Goal: Task Accomplishment & Management: Use online tool/utility

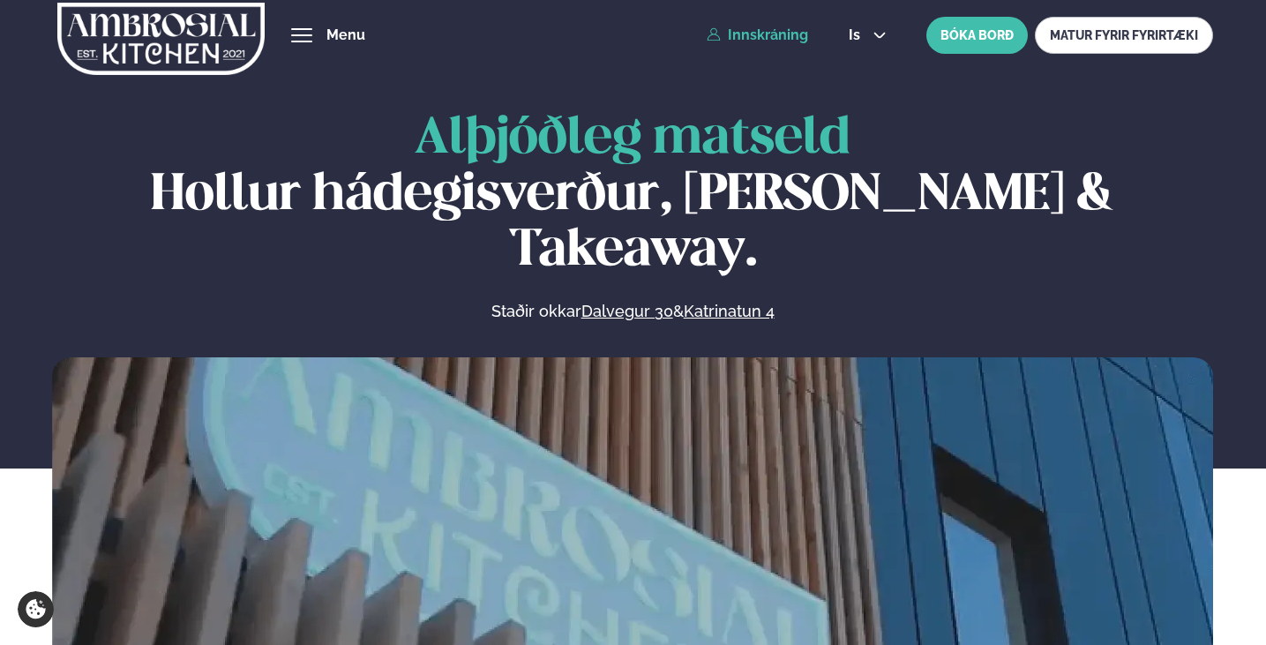
click at [783, 34] on link "Innskráning" at bounding box center [756, 35] width 101 height 16
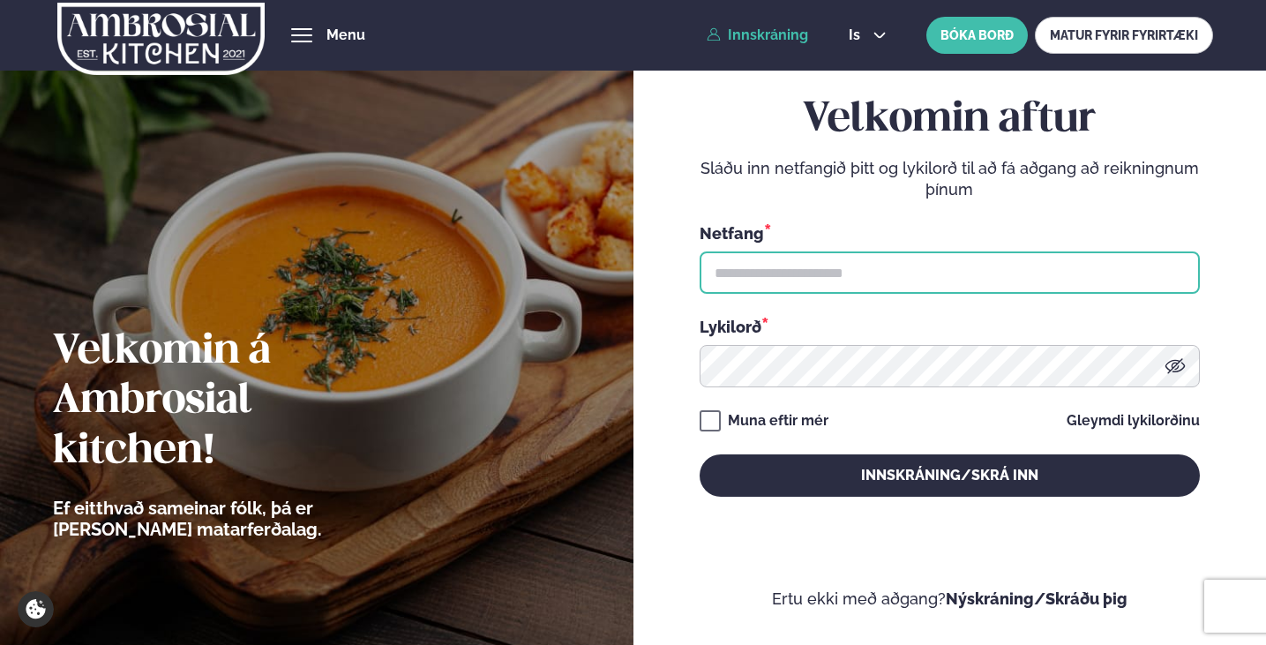
type input "**********"
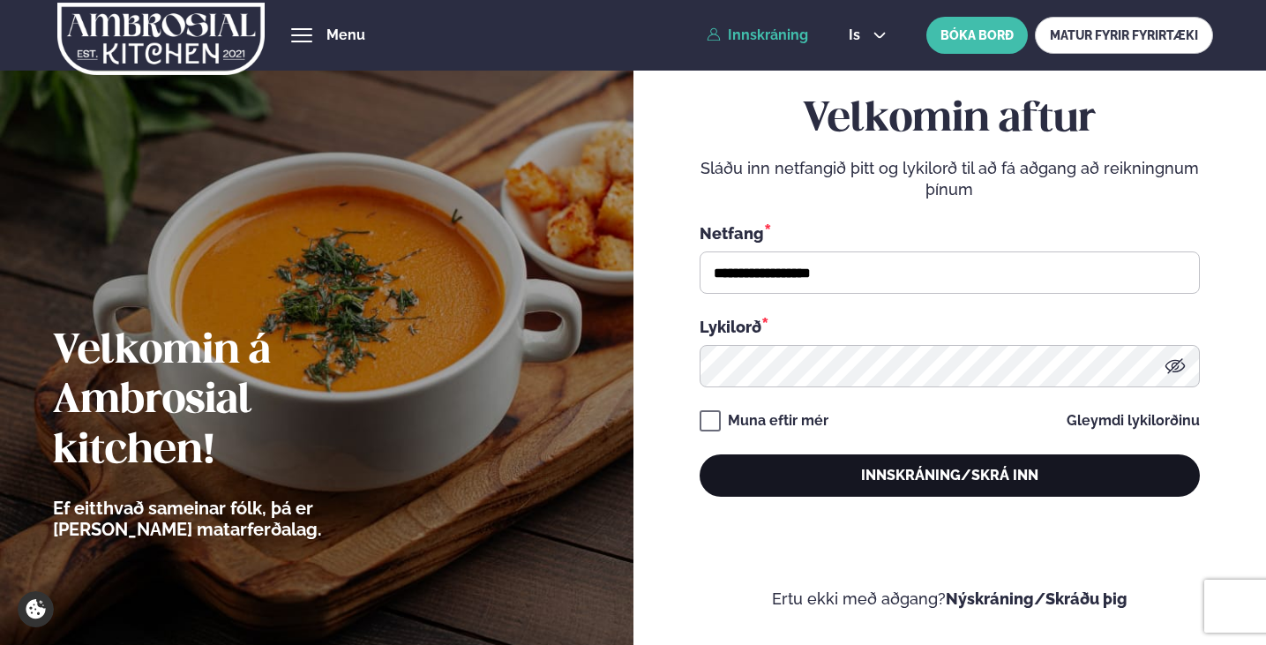
click at [814, 458] on button "Innskráning/Skrá inn" at bounding box center [949, 475] width 500 height 42
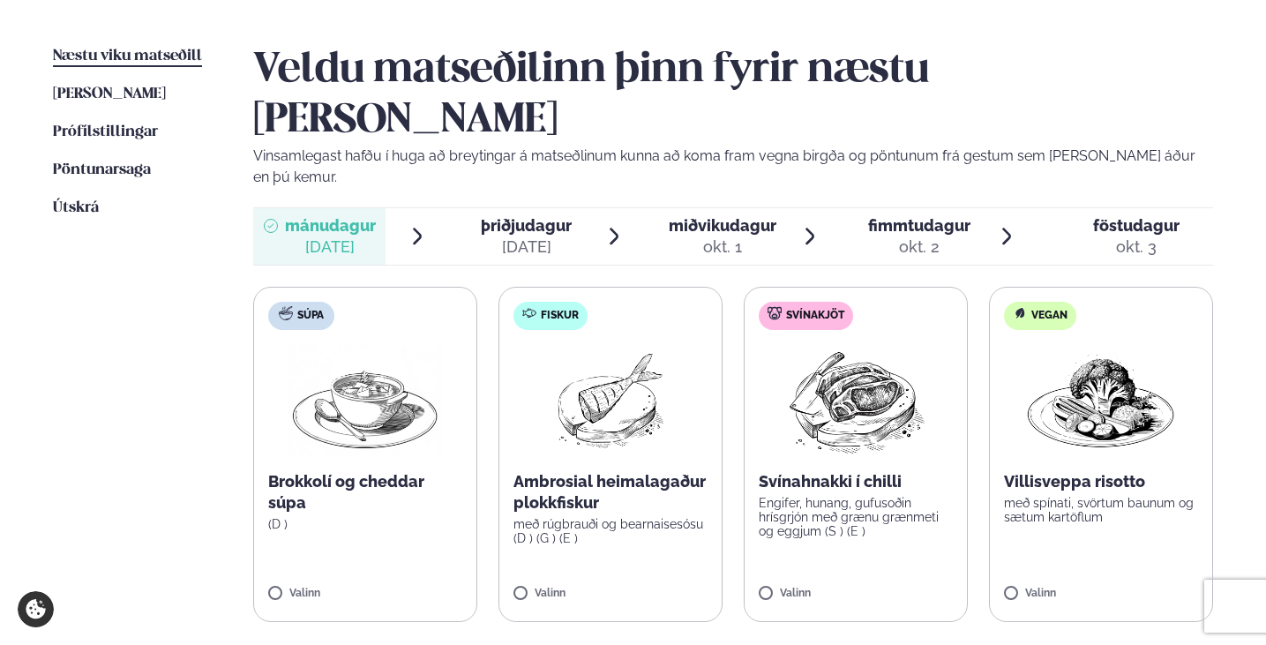
scroll to position [459, 0]
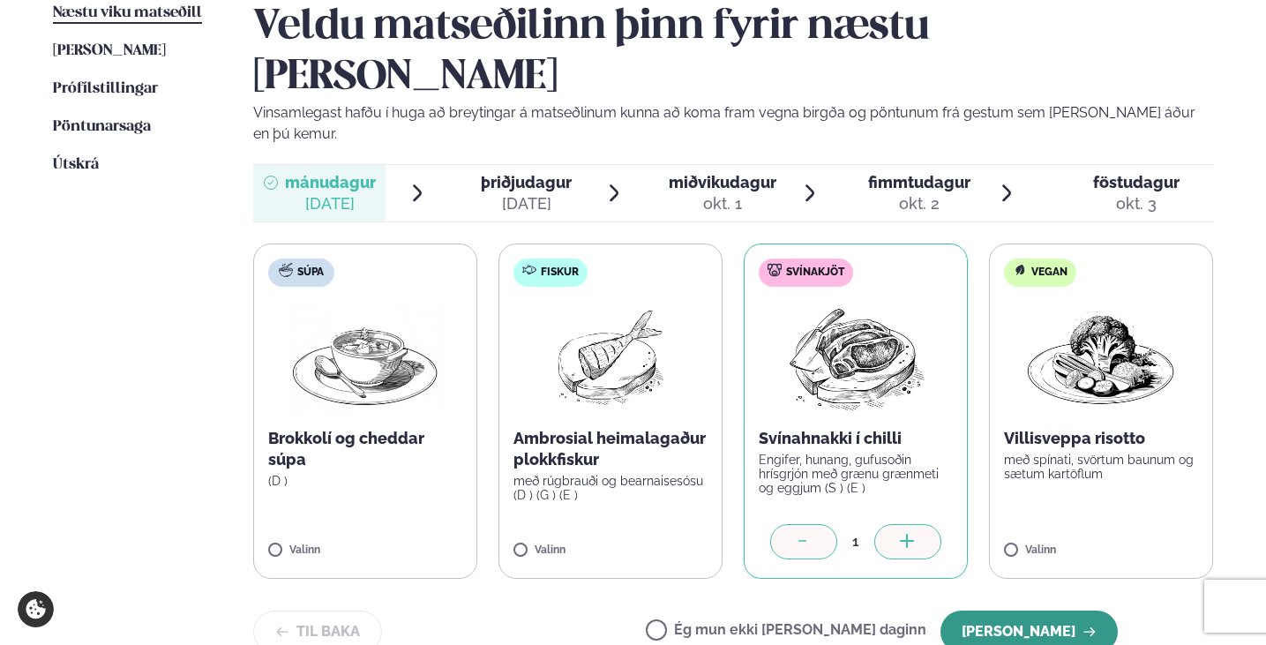
click at [994, 610] on button "Halda áfram" at bounding box center [1028, 631] width 177 height 42
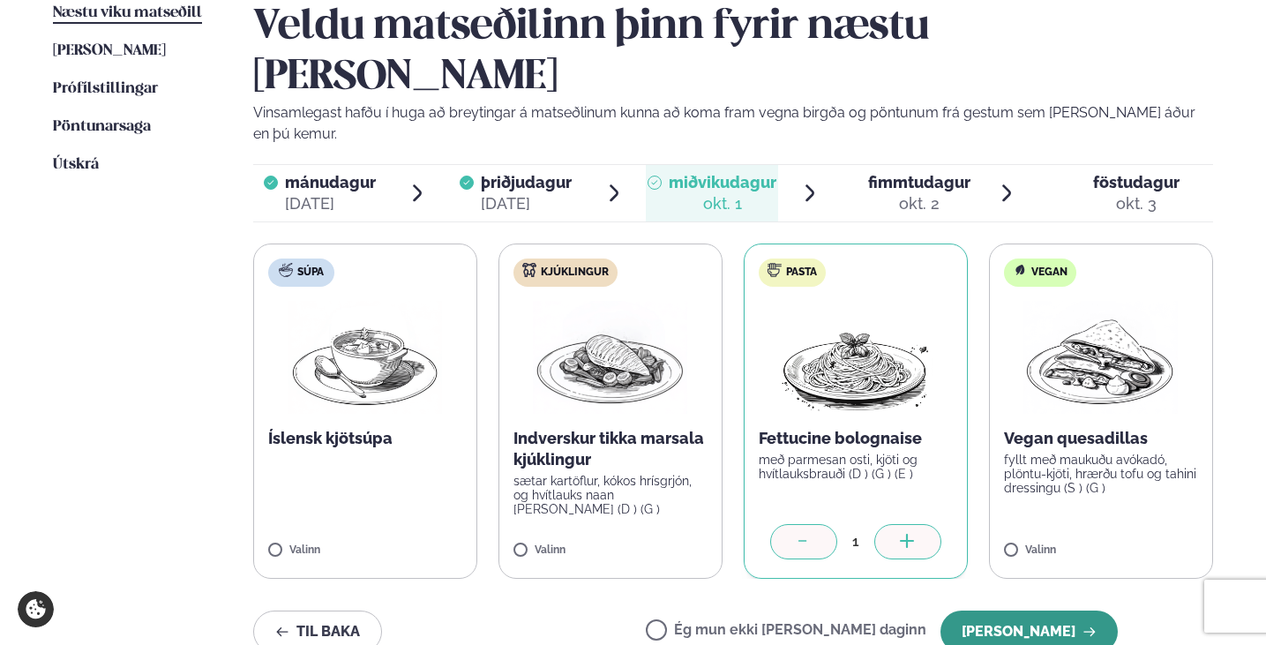
click at [1008, 610] on button "Halda áfram" at bounding box center [1028, 631] width 177 height 42
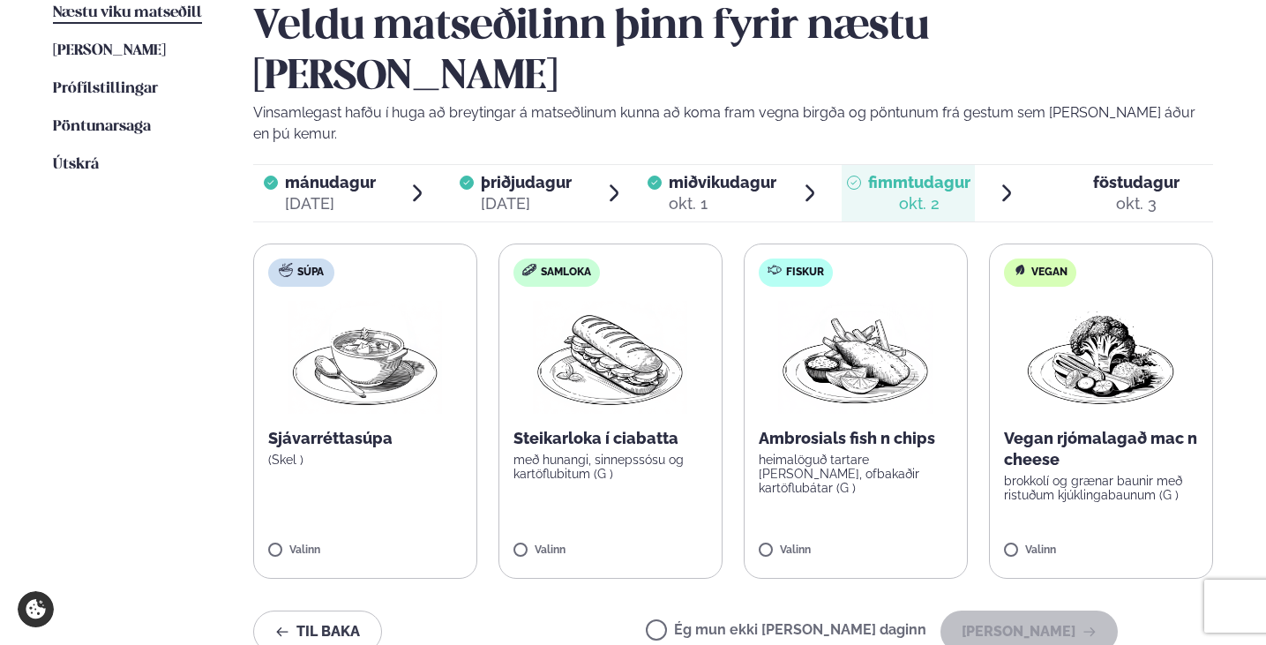
click at [799, 623] on label "Ég mun ekki borða þann daginn" at bounding box center [786, 632] width 280 height 19
click at [1015, 610] on button "Halda áfram" at bounding box center [1028, 631] width 177 height 42
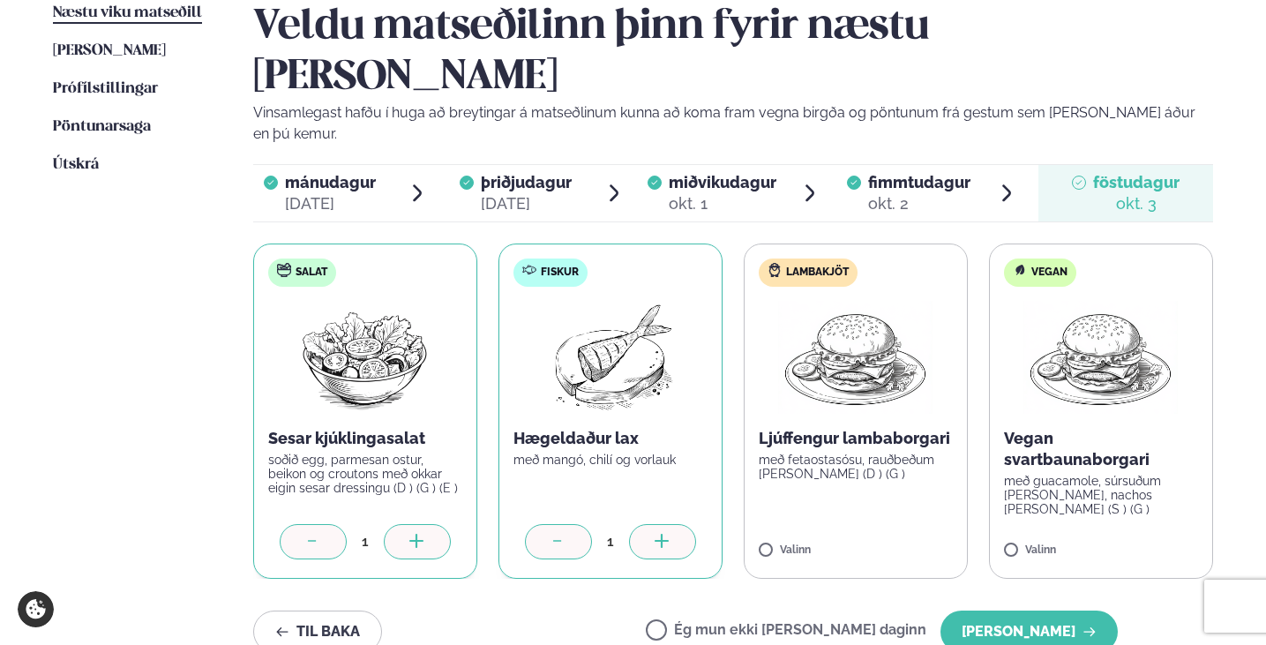
click at [580, 524] on div at bounding box center [558, 541] width 67 height 35
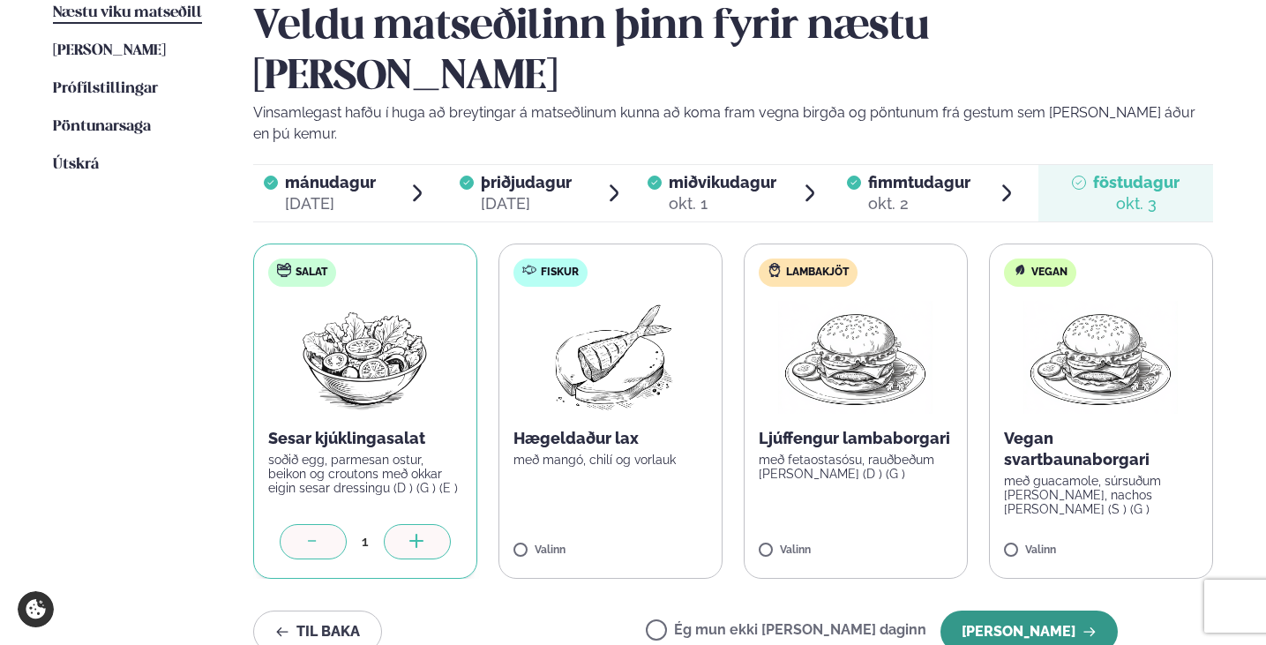
click at [1052, 610] on button "Halda áfram" at bounding box center [1028, 631] width 177 height 42
